Goal: Task Accomplishment & Management: Manage account settings

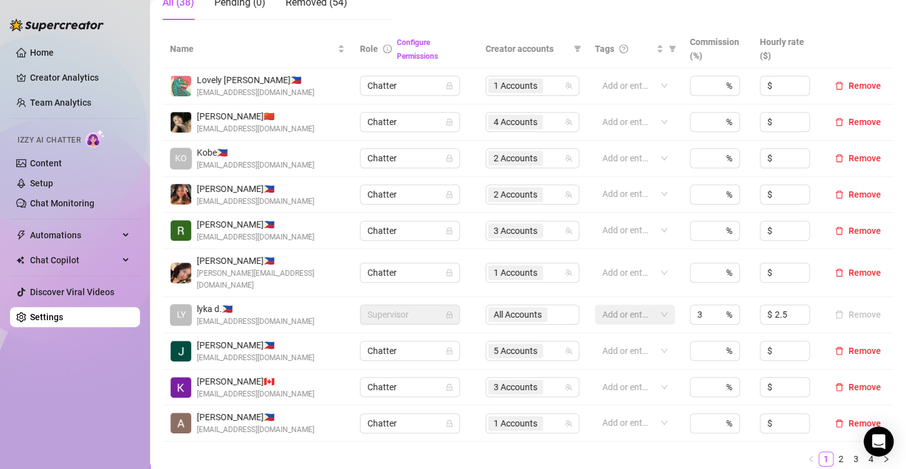
scroll to position [313, 0]
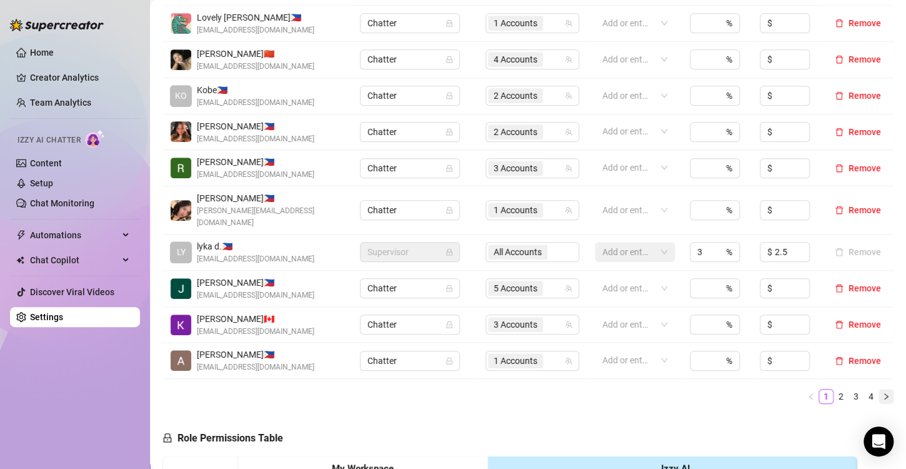
click at [883, 393] on icon "right" at bounding box center [887, 397] width 8 height 8
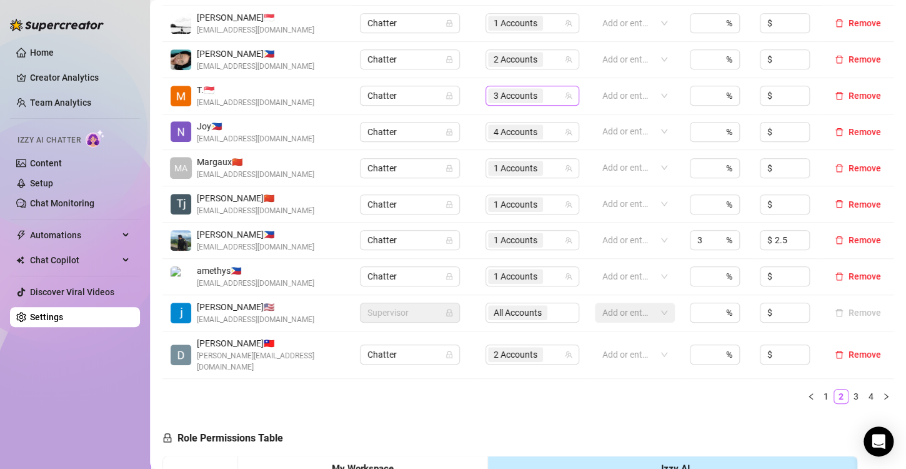
click at [513, 99] on span "3 Accounts" at bounding box center [516, 96] width 44 height 14
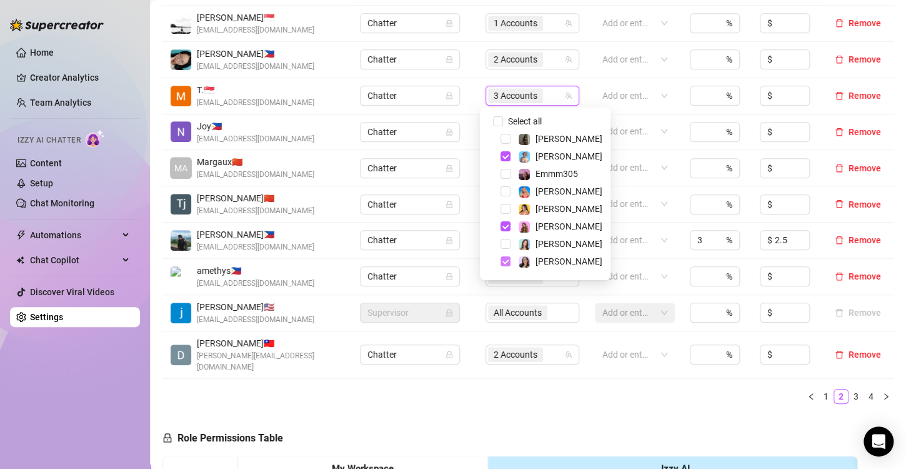
click at [504, 259] on span "Select tree node" at bounding box center [506, 261] width 10 height 10
click at [487, 398] on div "Name Role Configure Permissions Creator accounts Tags Commission (%) Hourly rat…" at bounding box center [528, 190] width 731 height 446
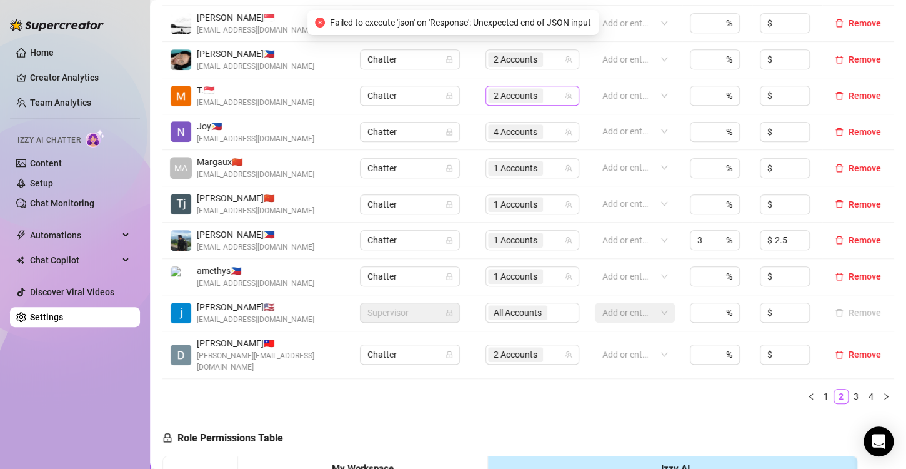
click at [519, 89] on span "2 Accounts" at bounding box center [516, 96] width 44 height 14
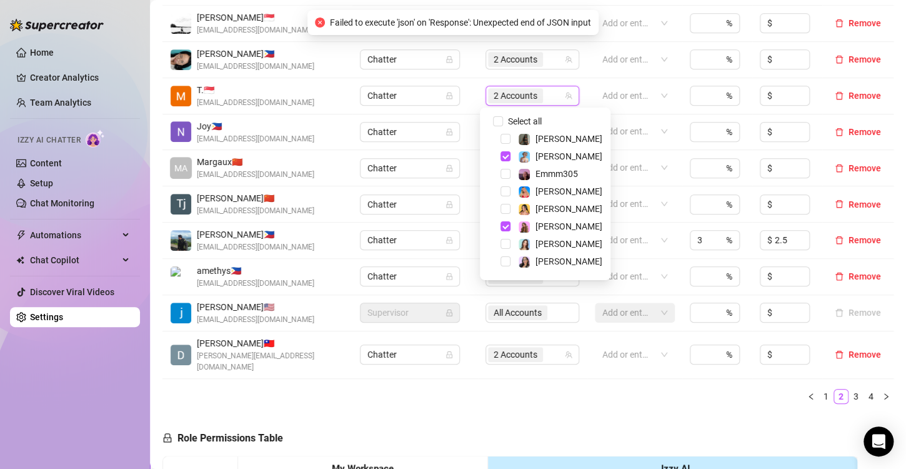
click at [503, 389] on ul "1 2 3 4" at bounding box center [528, 396] width 731 height 15
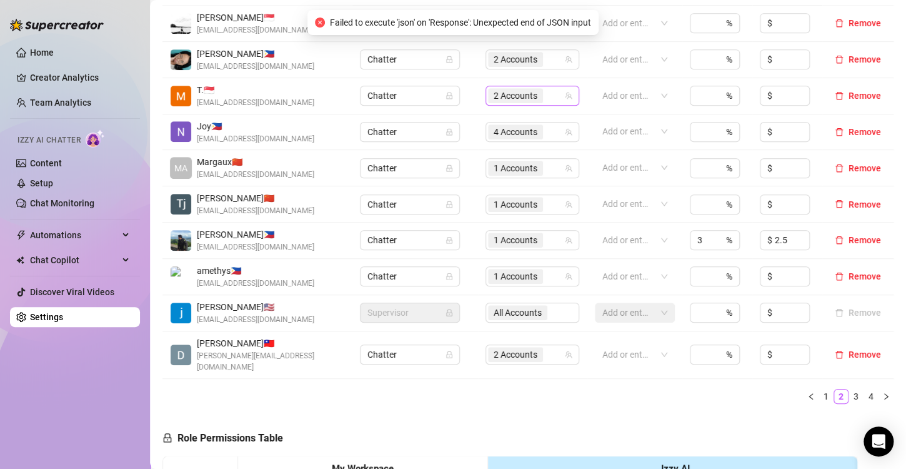
click at [515, 91] on span "2 Accounts" at bounding box center [516, 96] width 44 height 14
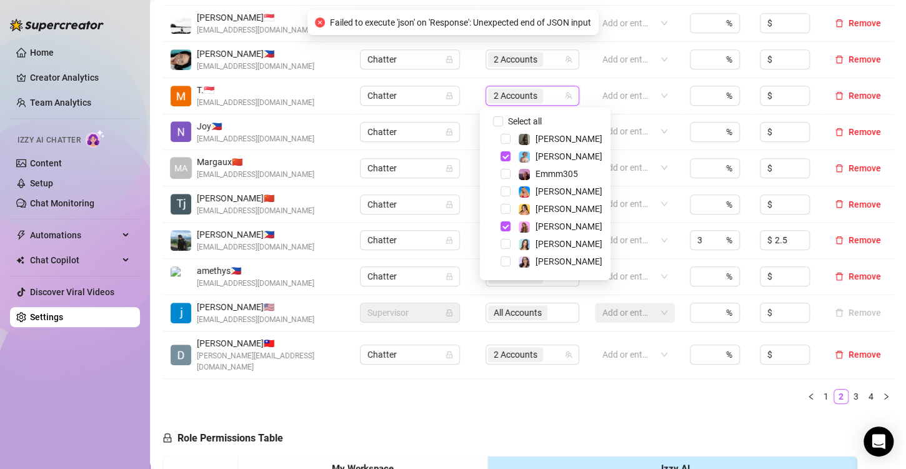
click at [519, 393] on div "Name Role Configure Permissions Creator accounts Tags Commission (%) Hourly rat…" at bounding box center [528, 190] width 731 height 446
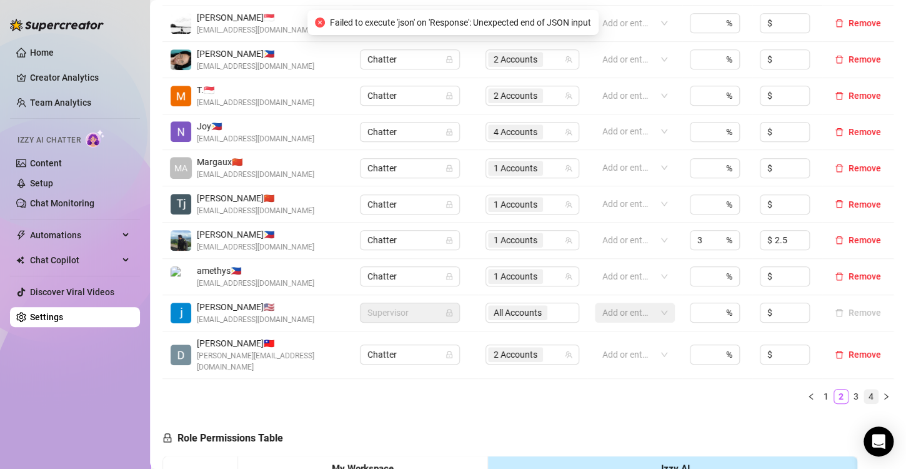
click at [879, 389] on button "button" at bounding box center [886, 396] width 15 height 15
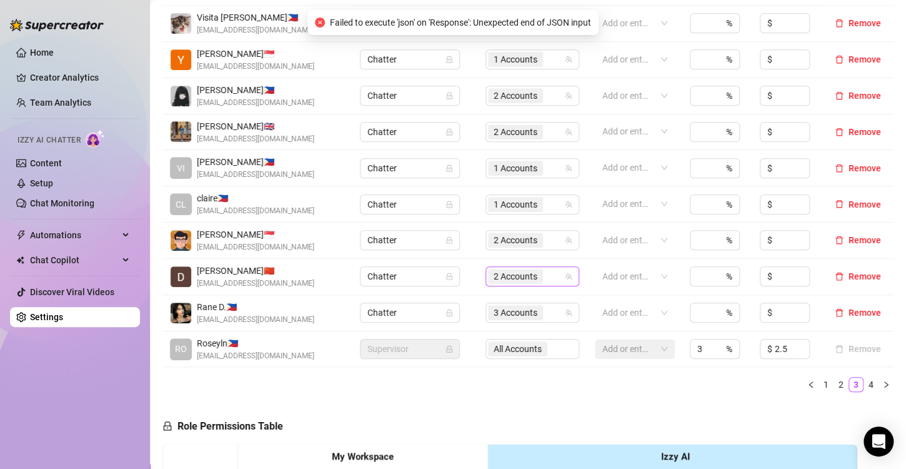
click at [509, 275] on span "2 Accounts" at bounding box center [516, 276] width 44 height 14
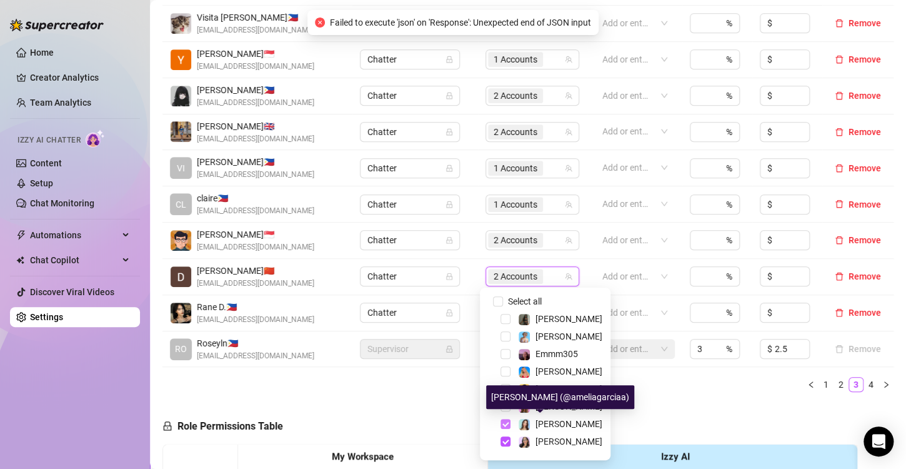
click at [504, 425] on span "Select tree node" at bounding box center [506, 424] width 10 height 10
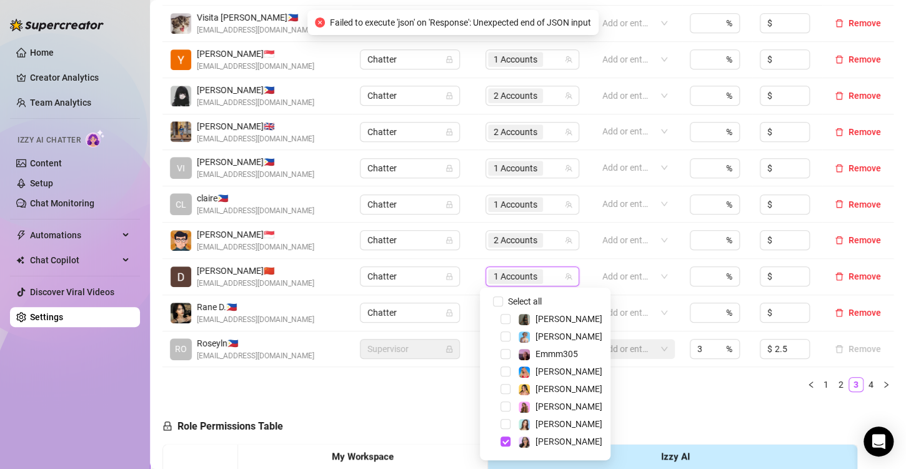
click at [515, 281] on span "1 Accounts" at bounding box center [516, 276] width 44 height 14
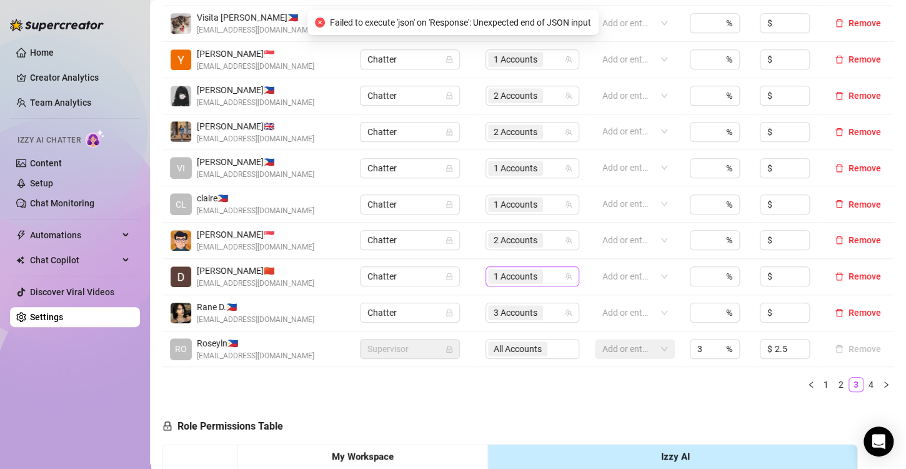
click at [499, 277] on span "1 Accounts" at bounding box center [516, 276] width 44 height 14
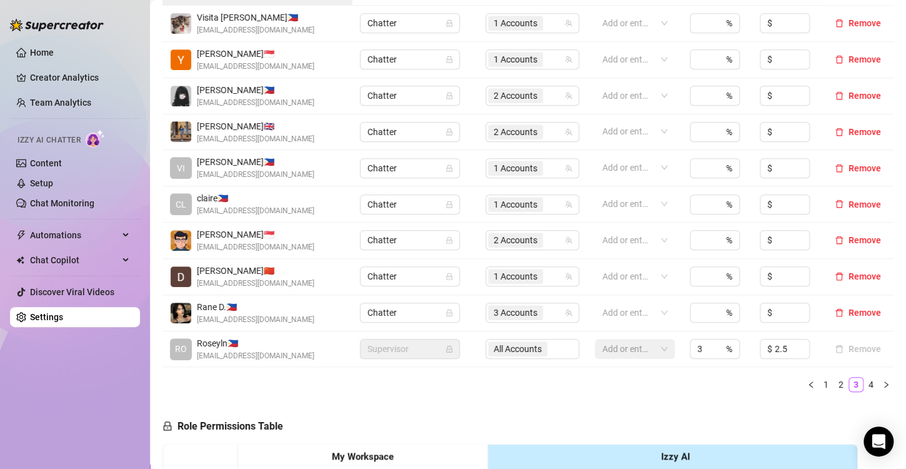
scroll to position [63, 0]
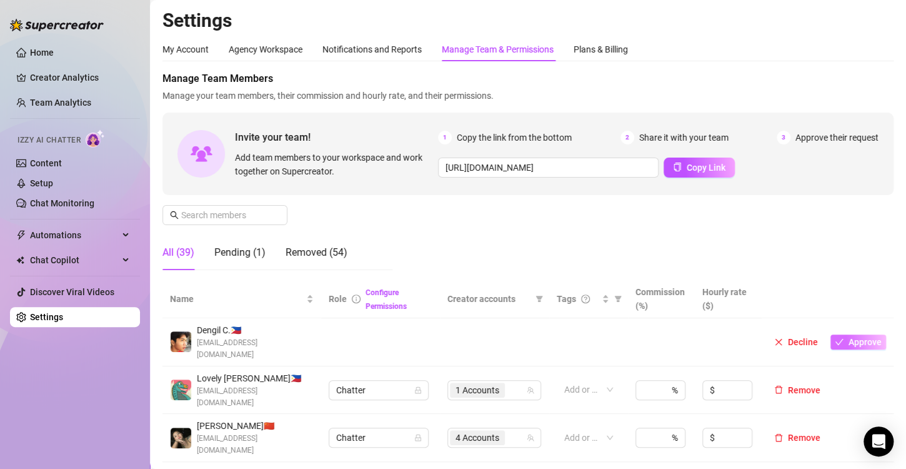
click at [849, 337] on span "Approve" at bounding box center [865, 342] width 33 height 10
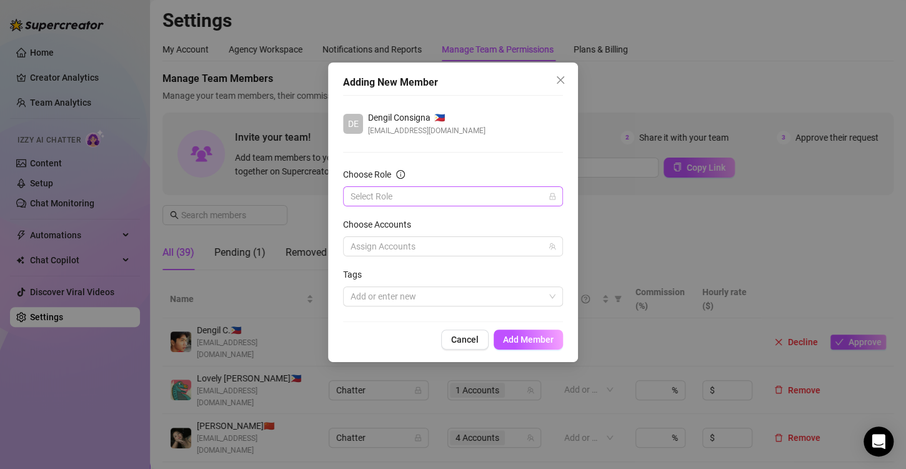
click at [407, 205] on div "Select Role" at bounding box center [453, 196] width 220 height 20
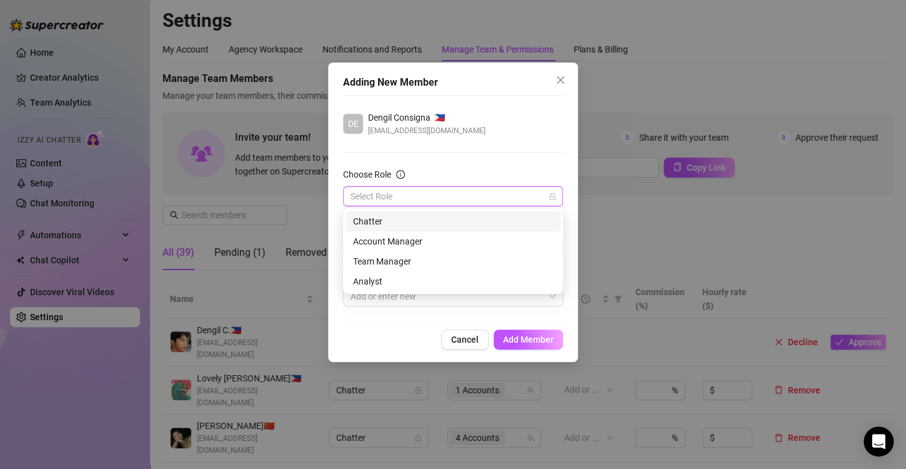
click at [384, 223] on div "Chatter" at bounding box center [453, 221] width 200 height 14
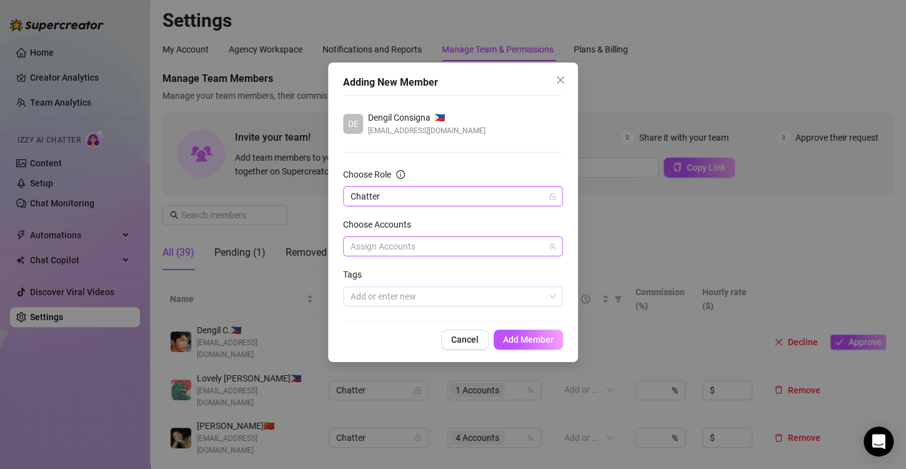
click at [391, 251] on div at bounding box center [447, 247] width 202 height 18
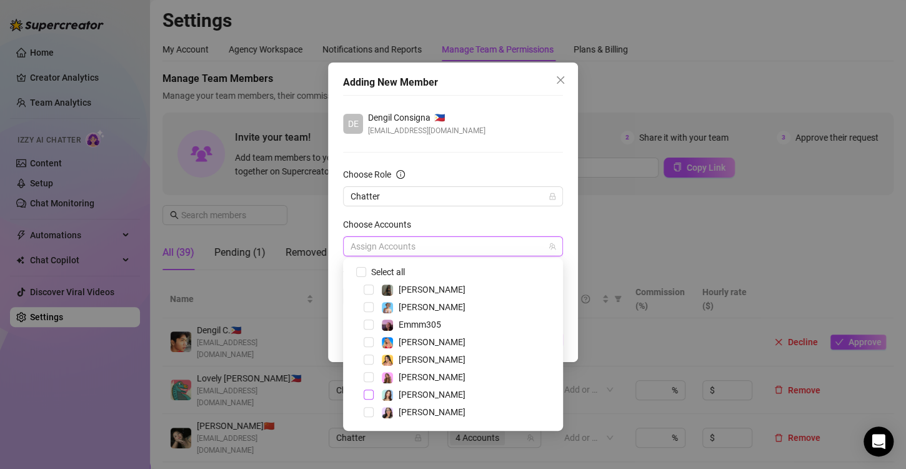
click at [372, 395] on span "Select tree node" at bounding box center [369, 394] width 10 height 10
click at [492, 168] on div "Choose Role" at bounding box center [453, 177] width 220 height 19
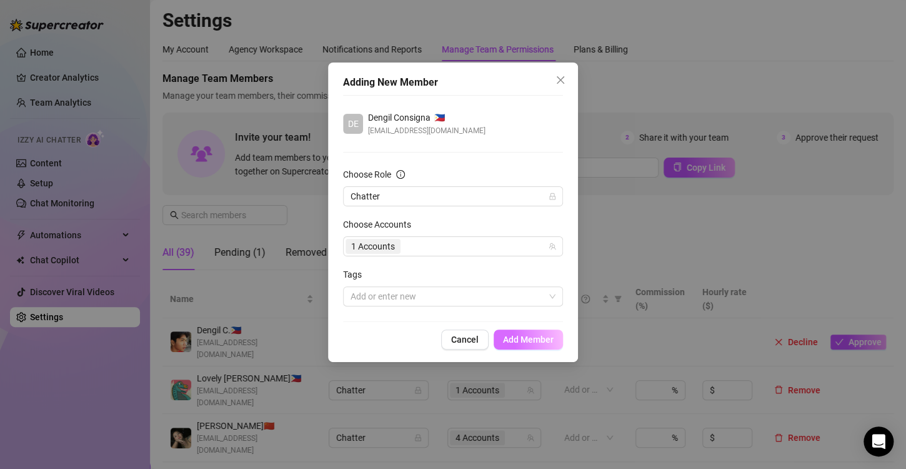
click at [522, 338] on span "Add Member" at bounding box center [528, 339] width 51 height 10
